Goal: Task Accomplishment & Management: Manage account settings

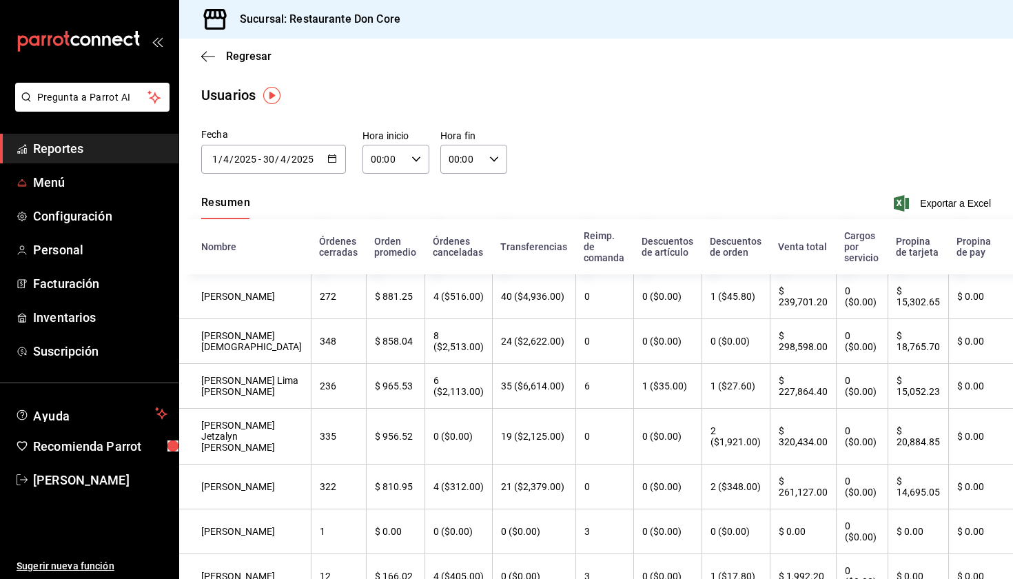
click at [95, 185] on span "Menú" at bounding box center [100, 182] width 134 height 19
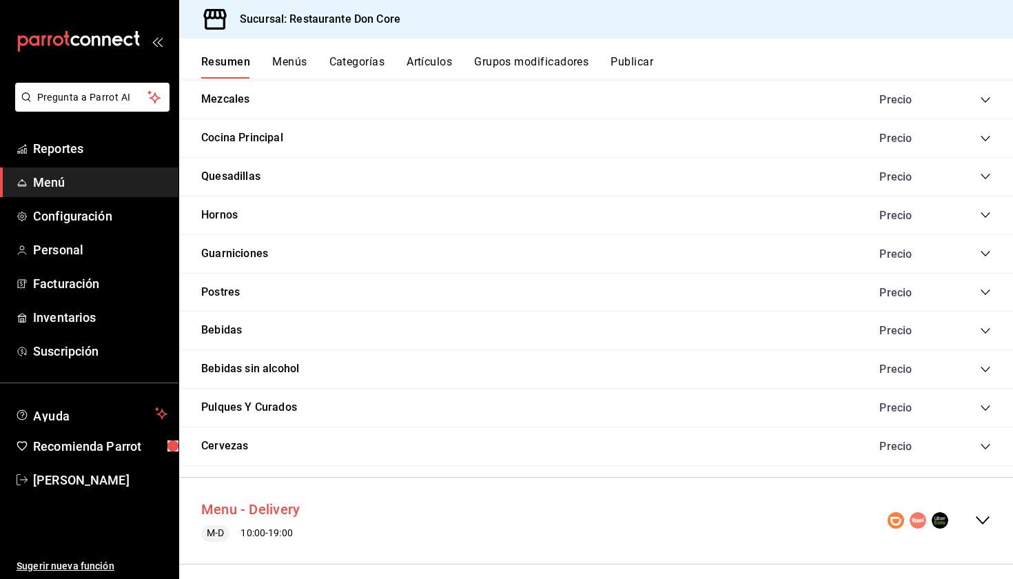
click at [248, 499] on button "Menu - Delivery" at bounding box center [250, 509] width 99 height 20
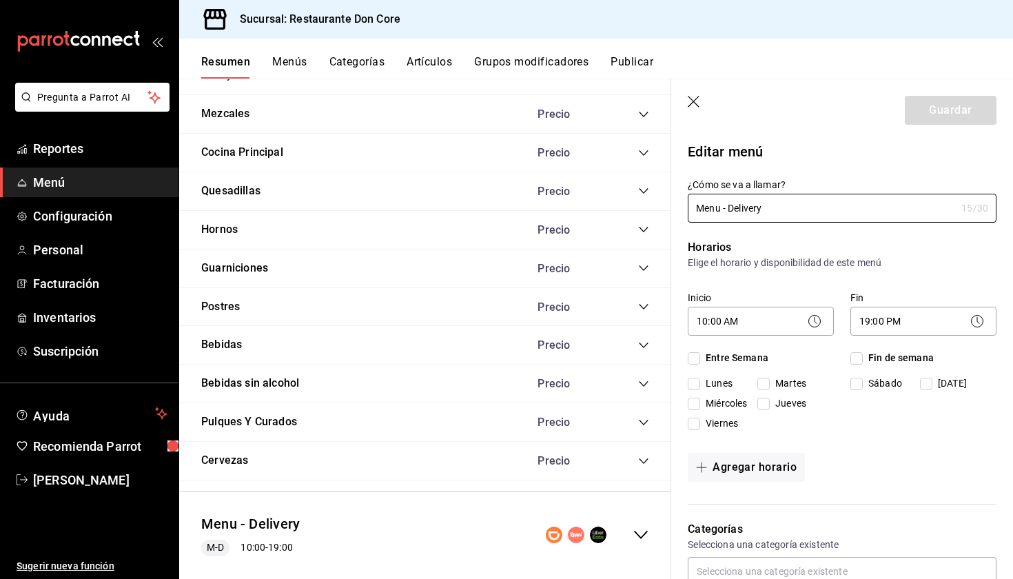
checkbox input "true"
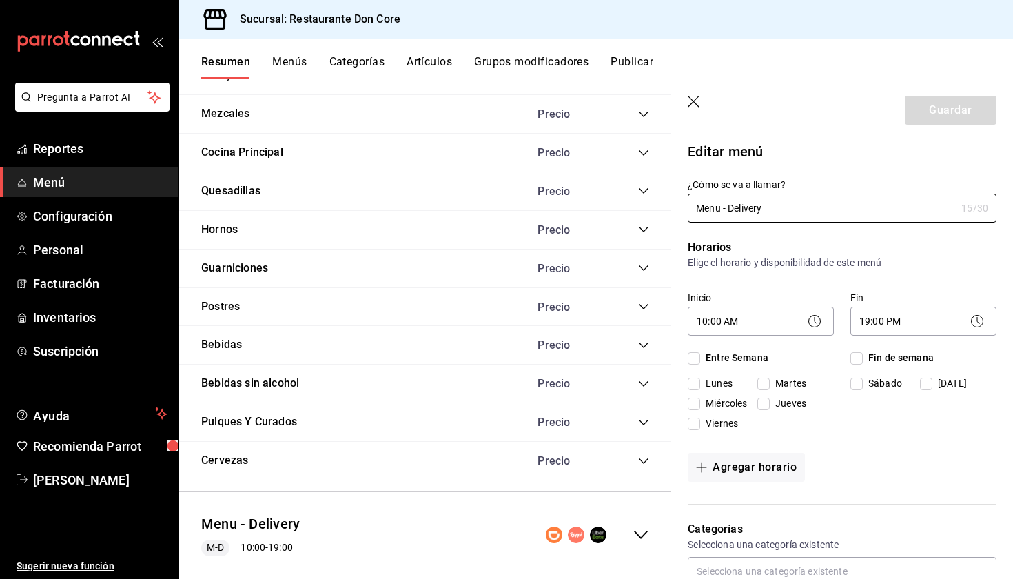
checkbox input "true"
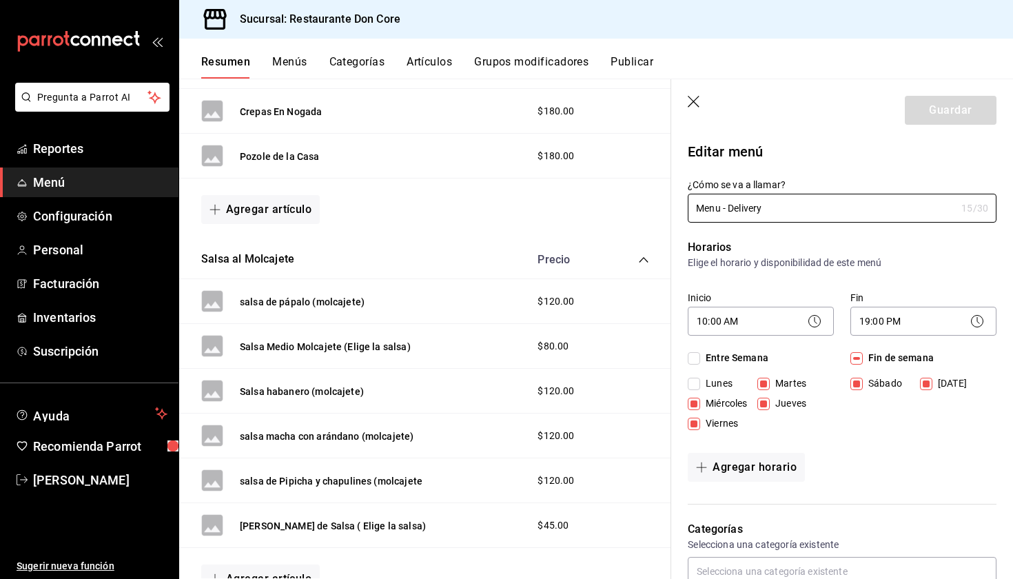
scroll to position [245, 0]
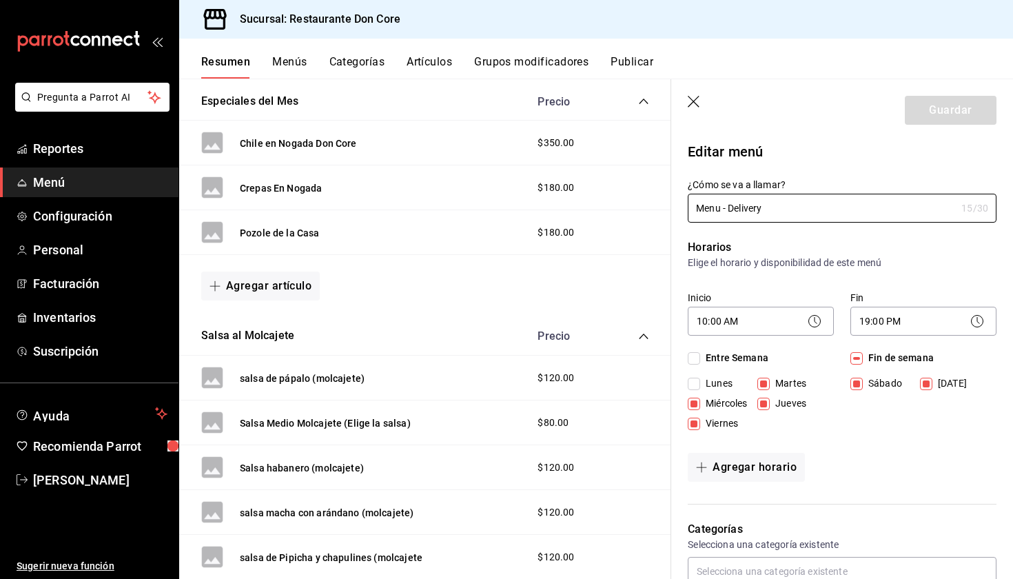
click at [692, 97] on icon "button" at bounding box center [695, 103] width 14 height 14
checkbox input "false"
type input "1758149635758"
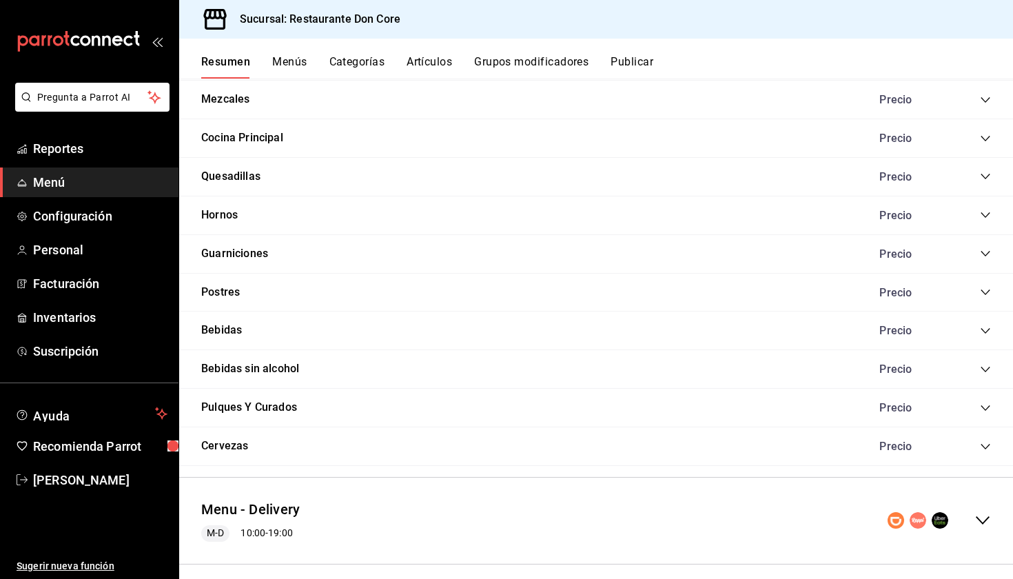
click at [985, 512] on icon "collapse-menu-row" at bounding box center [982, 520] width 17 height 17
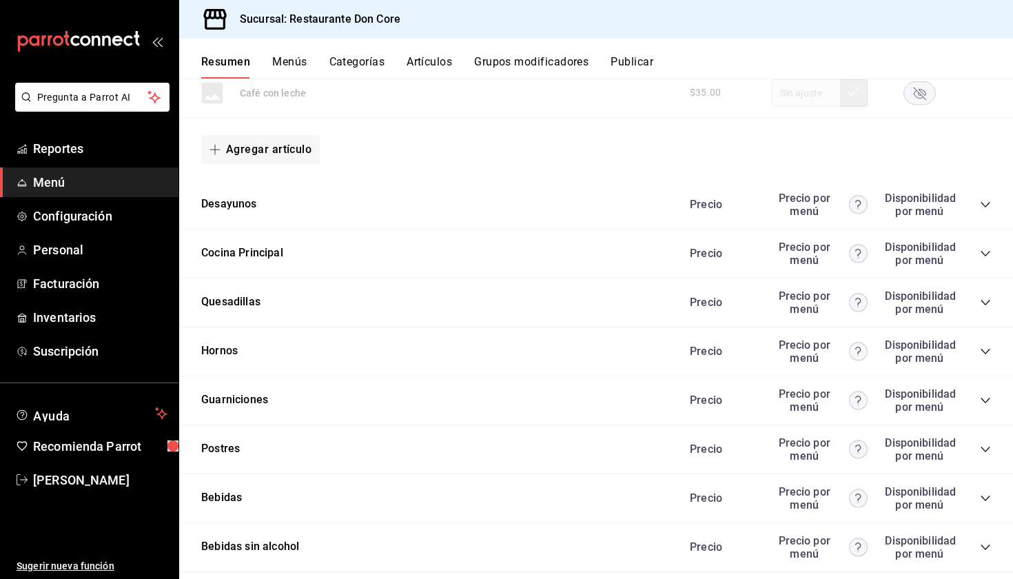
scroll to position [2269, 0]
click at [985, 198] on icon "collapse-category-row" at bounding box center [985, 203] width 11 height 11
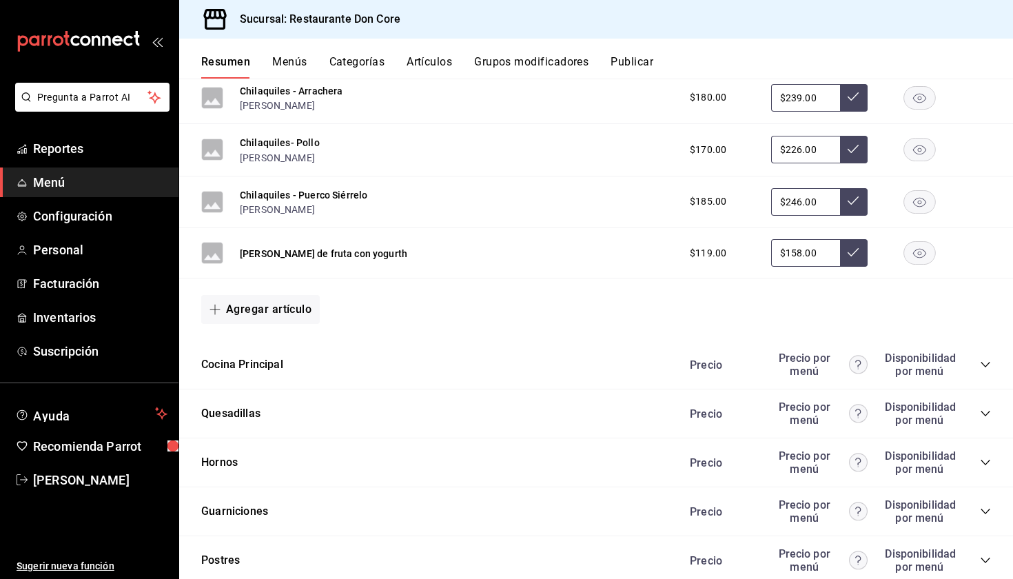
scroll to position [2834, 0]
click at [987, 358] on icon "collapse-category-row" at bounding box center [985, 363] width 11 height 11
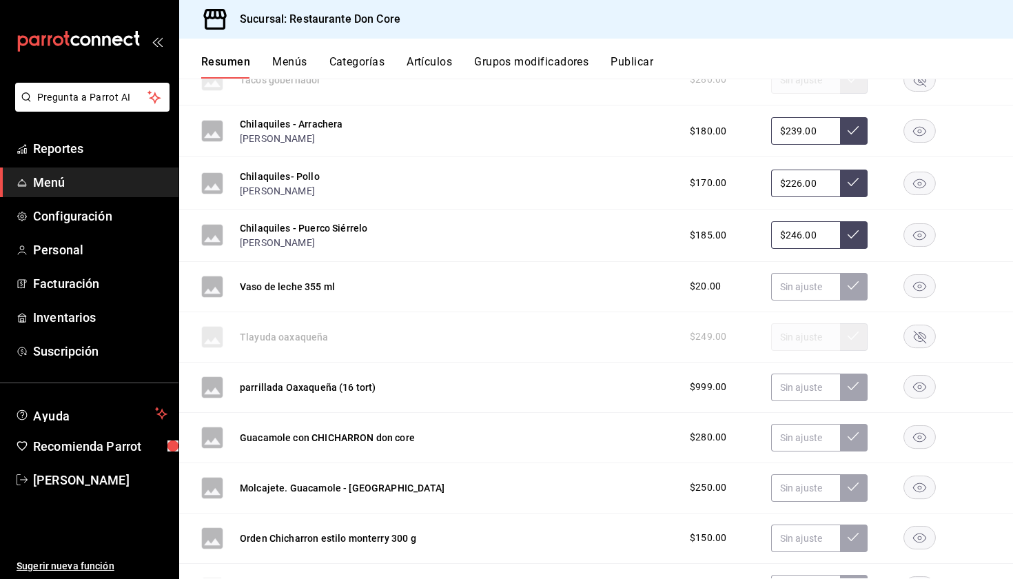
scroll to position [4081, 0]
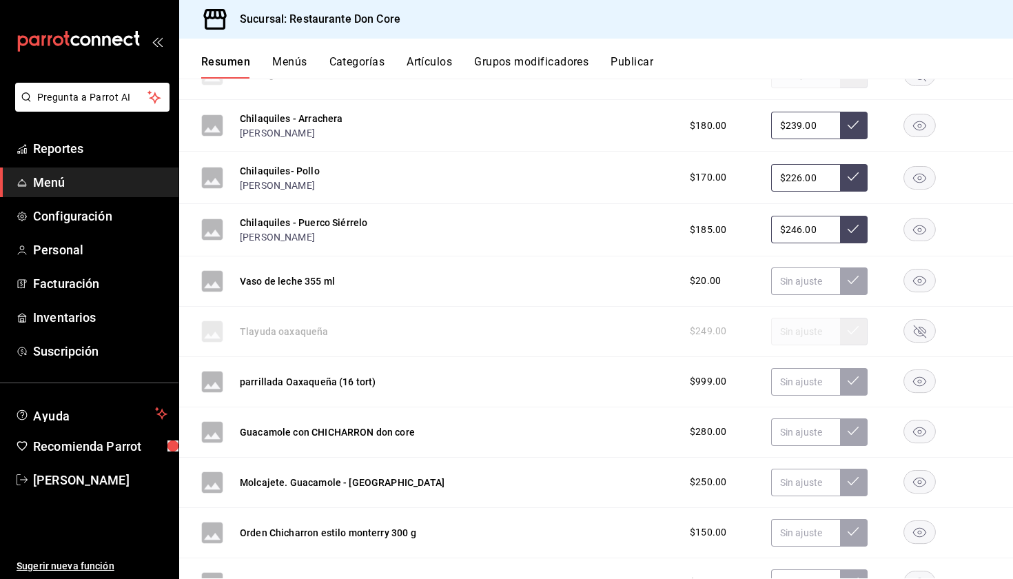
click at [920, 278] on rect "button" at bounding box center [920, 280] width 32 height 23
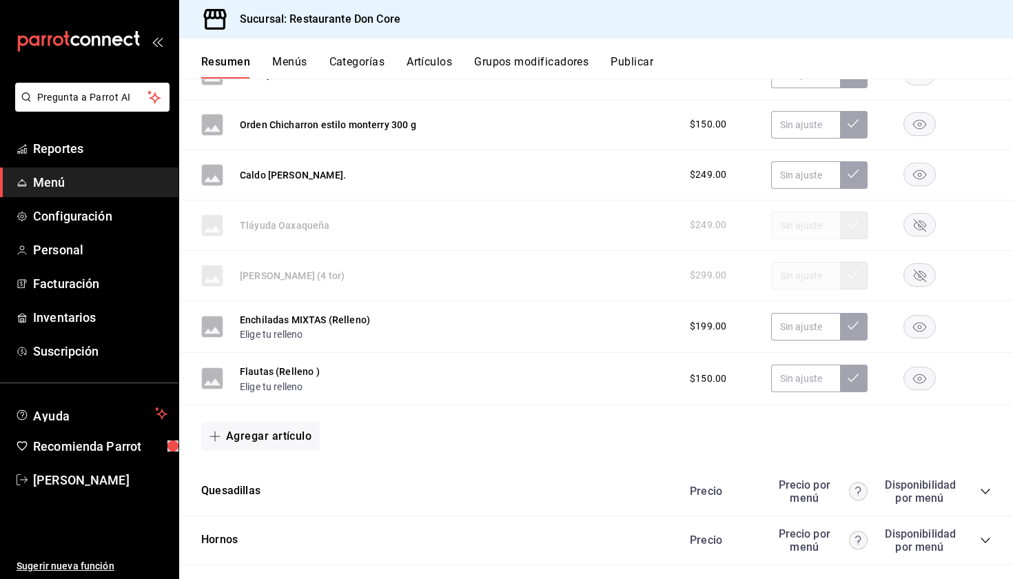
scroll to position [4489, 0]
click at [923, 216] on rect "button" at bounding box center [920, 224] width 32 height 23
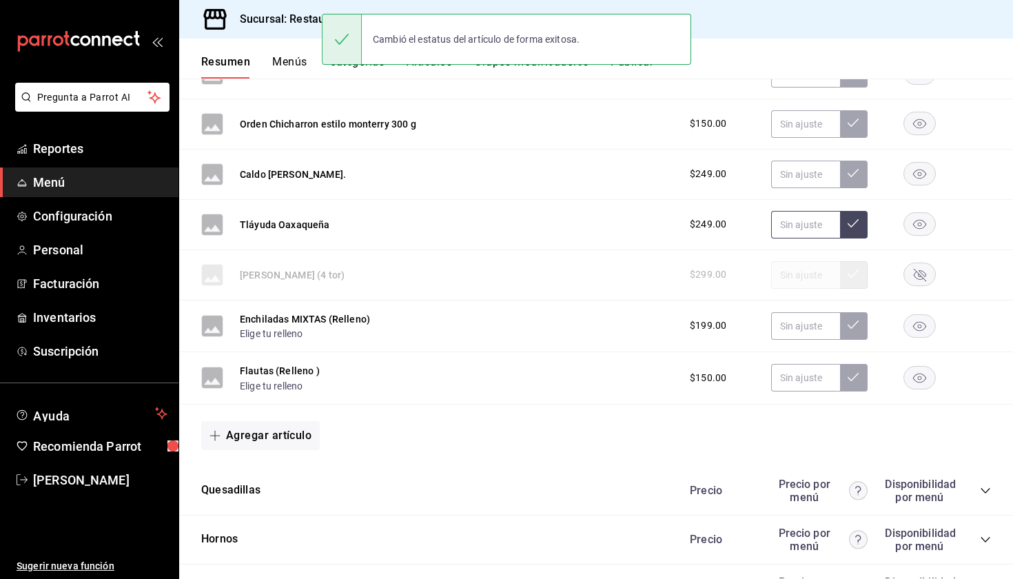
click at [814, 225] on input "text" at bounding box center [805, 225] width 69 height 28
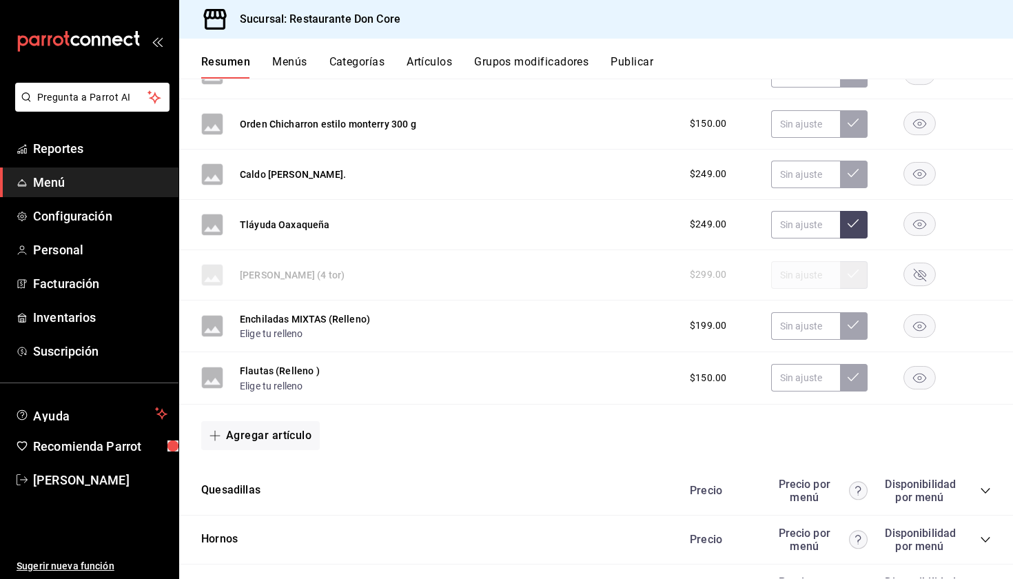
click at [916, 226] on rect "button" at bounding box center [920, 224] width 32 height 23
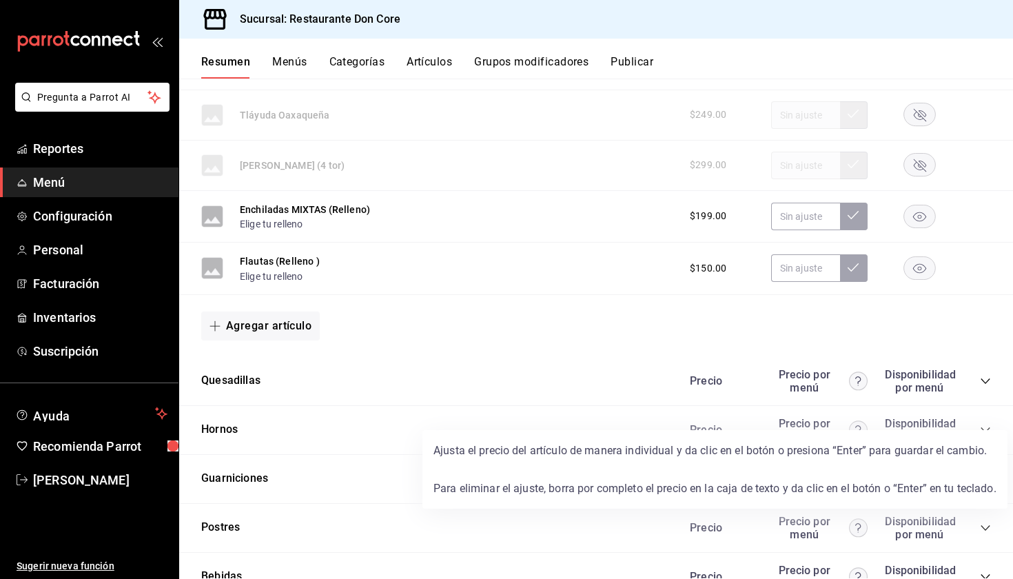
scroll to position [4392, 0]
